Goal: Transaction & Acquisition: Purchase product/service

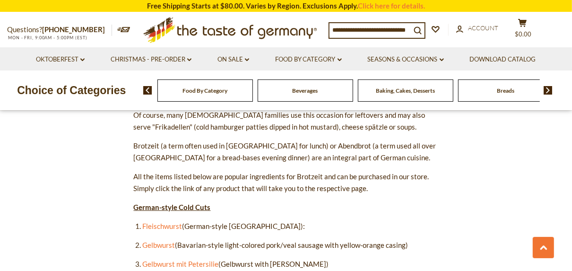
scroll to position [491, 0]
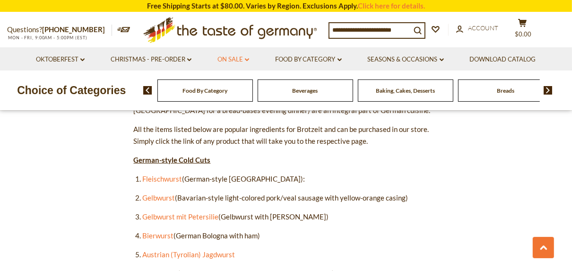
click at [235, 59] on link "On Sale dropdown_arrow" at bounding box center [233, 59] width 32 height 10
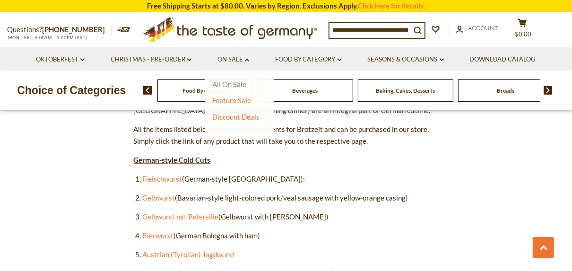
click at [228, 86] on link "All On Sale" at bounding box center [229, 84] width 34 height 9
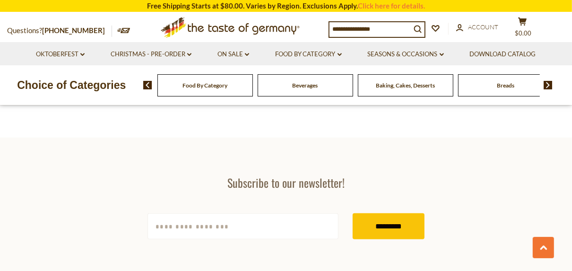
scroll to position [491, 0]
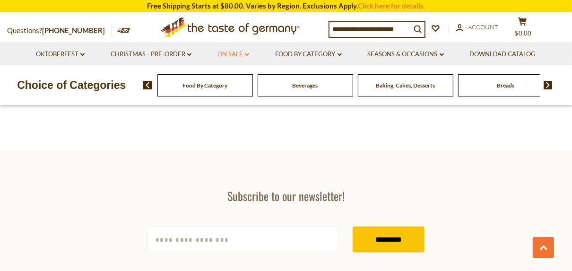
click at [249, 53] on icon at bounding box center [247, 54] width 4 height 3
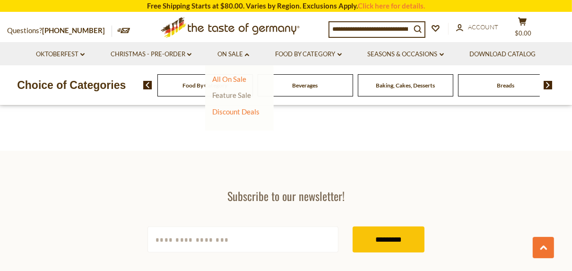
click at [241, 96] on link "Feature Sale" at bounding box center [231, 95] width 39 height 9
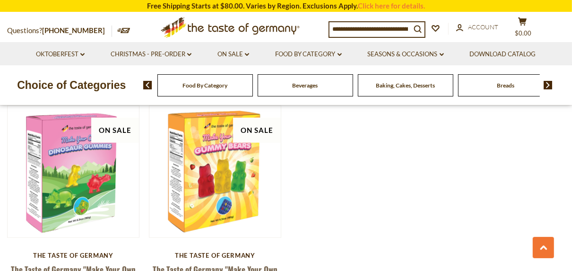
scroll to position [643, 0]
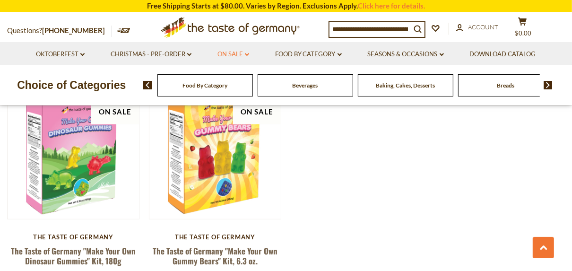
click at [247, 52] on link "On Sale dropdown_arrow" at bounding box center [233, 54] width 32 height 10
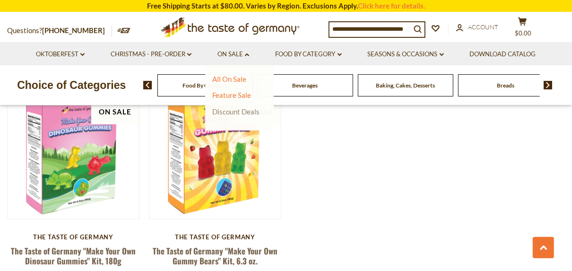
click at [243, 111] on link "Discount Deals" at bounding box center [235, 111] width 47 height 13
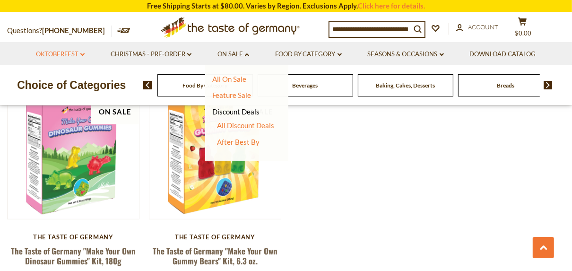
click at [63, 53] on link "Oktoberfest dropdown_arrow" at bounding box center [60, 54] width 49 height 10
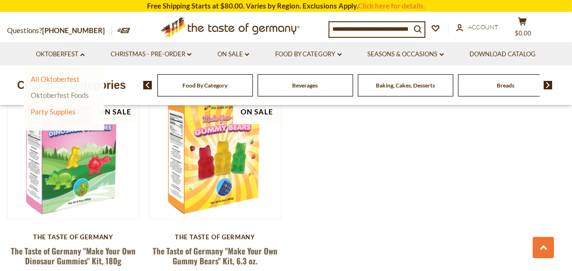
click at [53, 95] on link "Oktoberfest Foods" at bounding box center [60, 95] width 58 height 9
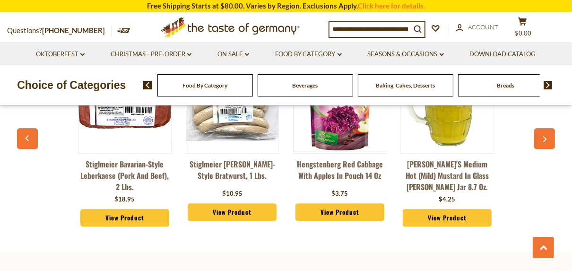
scroll to position [1822, 0]
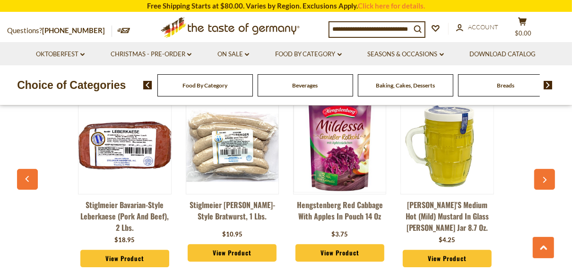
click at [555, 170] on div "Category Bestsellers Stiglmeier Bavarian-style Leberkaese (pork and beef), 2 lb…" at bounding box center [286, 165] width 572 height 237
click at [546, 177] on icon "button" at bounding box center [544, 180] width 6 height 7
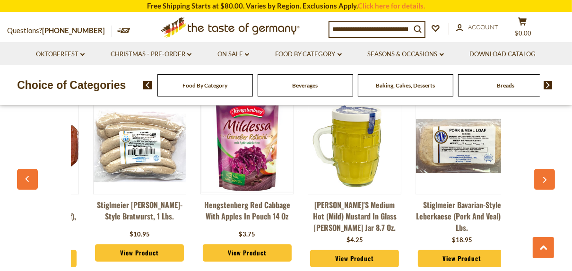
scroll to position [0, 107]
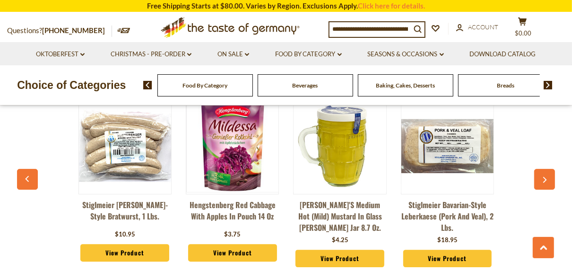
click at [546, 177] on icon "button" at bounding box center [544, 180] width 6 height 7
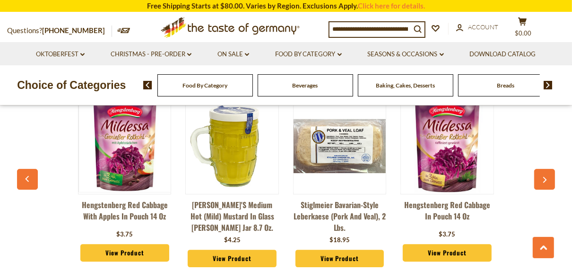
click at [546, 177] on icon "button" at bounding box center [544, 180] width 6 height 7
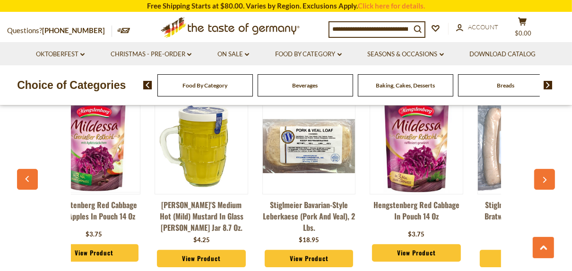
click at [546, 177] on icon "button" at bounding box center [544, 180] width 6 height 7
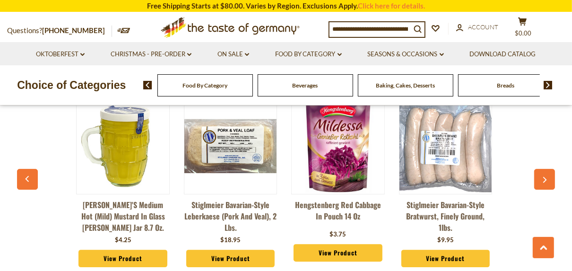
click at [546, 177] on icon "button" at bounding box center [544, 180] width 6 height 7
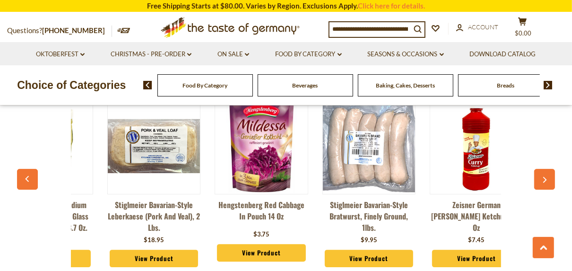
click at [546, 177] on icon "button" at bounding box center [544, 180] width 6 height 7
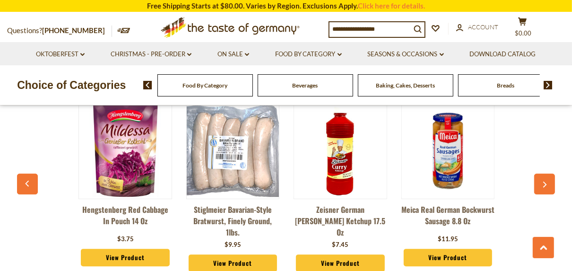
scroll to position [1784, 0]
